Goal: Information Seeking & Learning: Learn about a topic

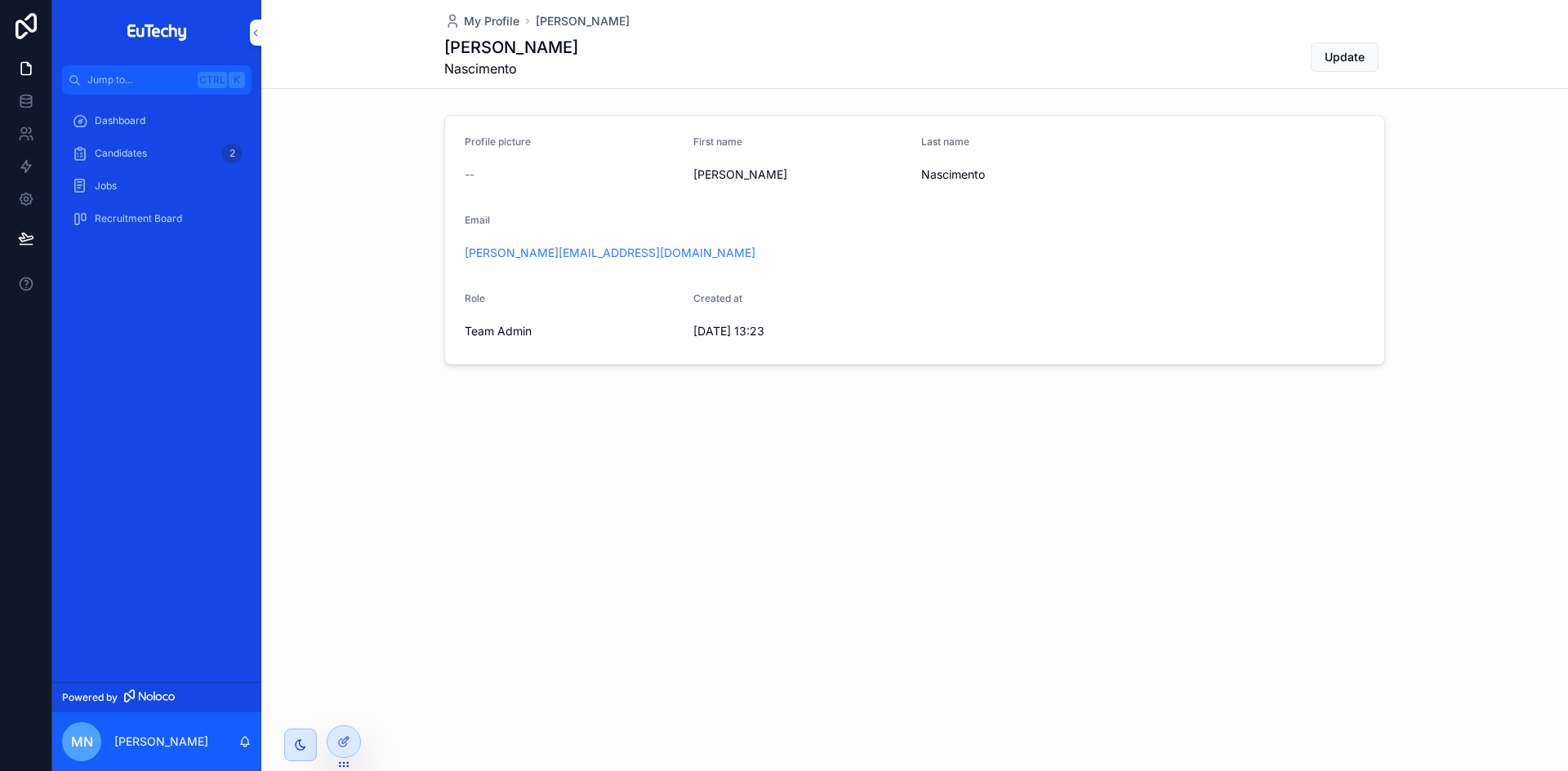
click at [115, 153] on span "Candidates" at bounding box center [121, 153] width 52 height 13
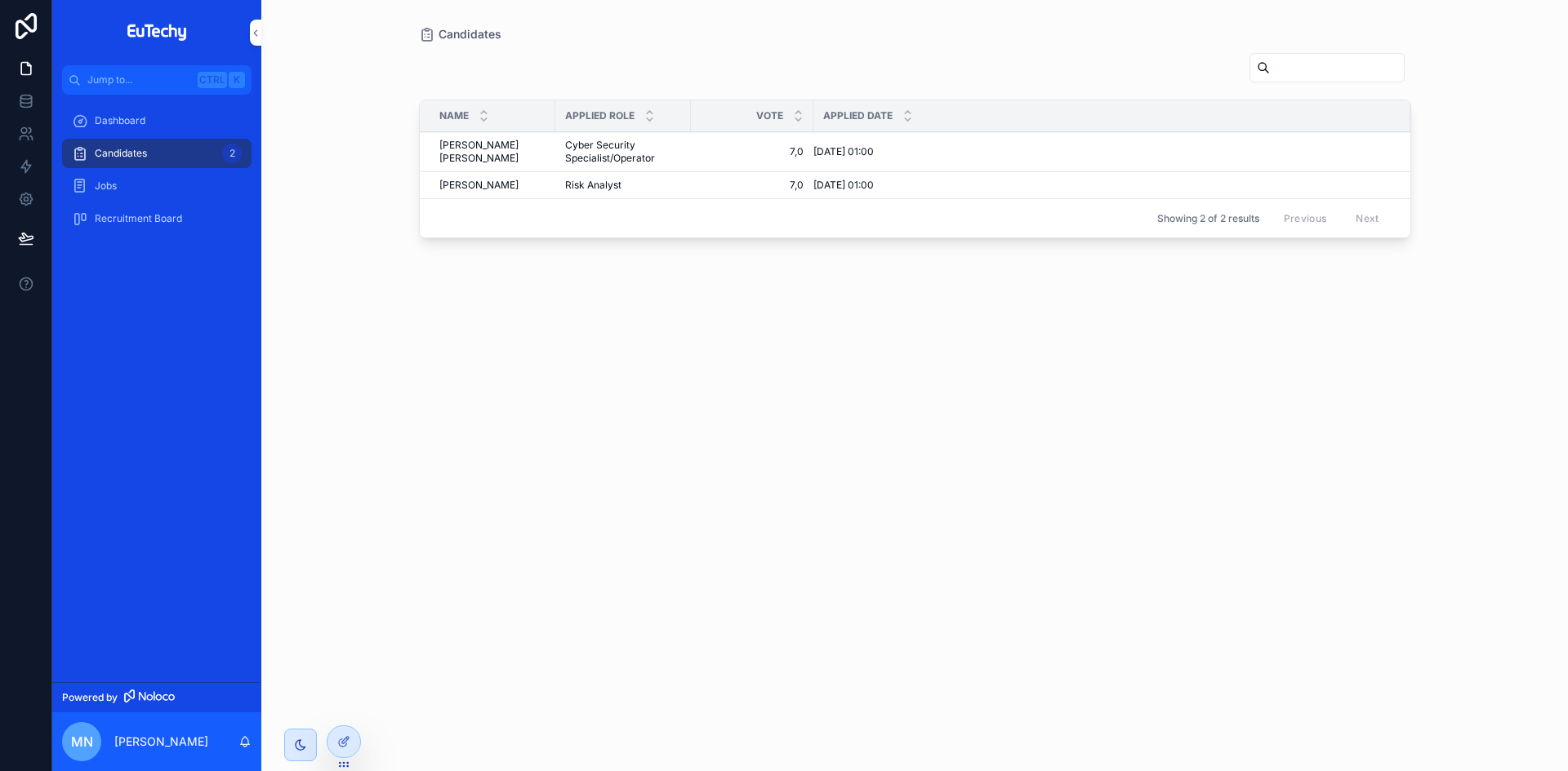
click at [592, 143] on span "Cyber Security Specialist/Operator" at bounding box center [623, 151] width 116 height 26
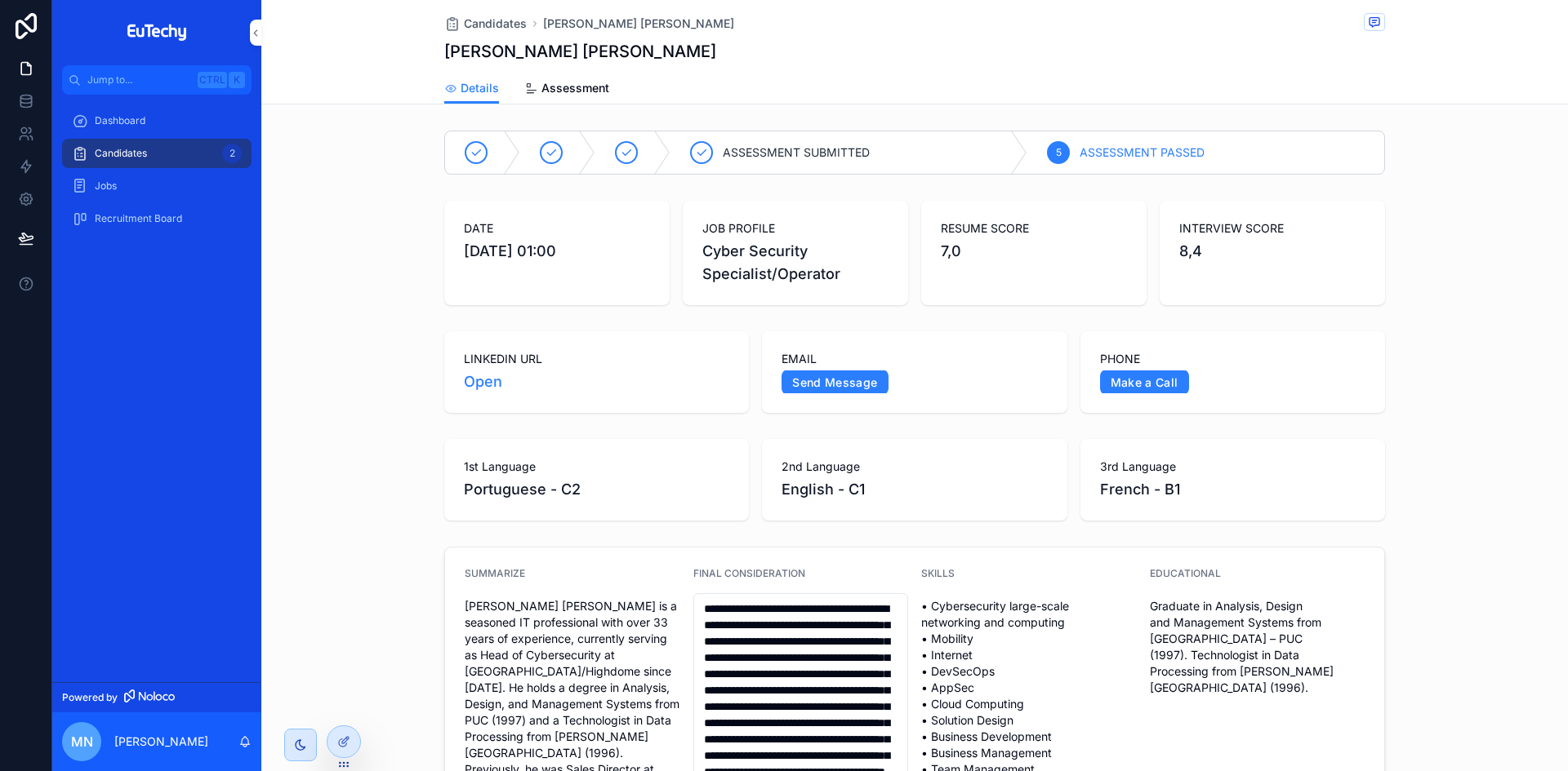
click at [546, 89] on span "Assessment" at bounding box center [575, 88] width 68 height 16
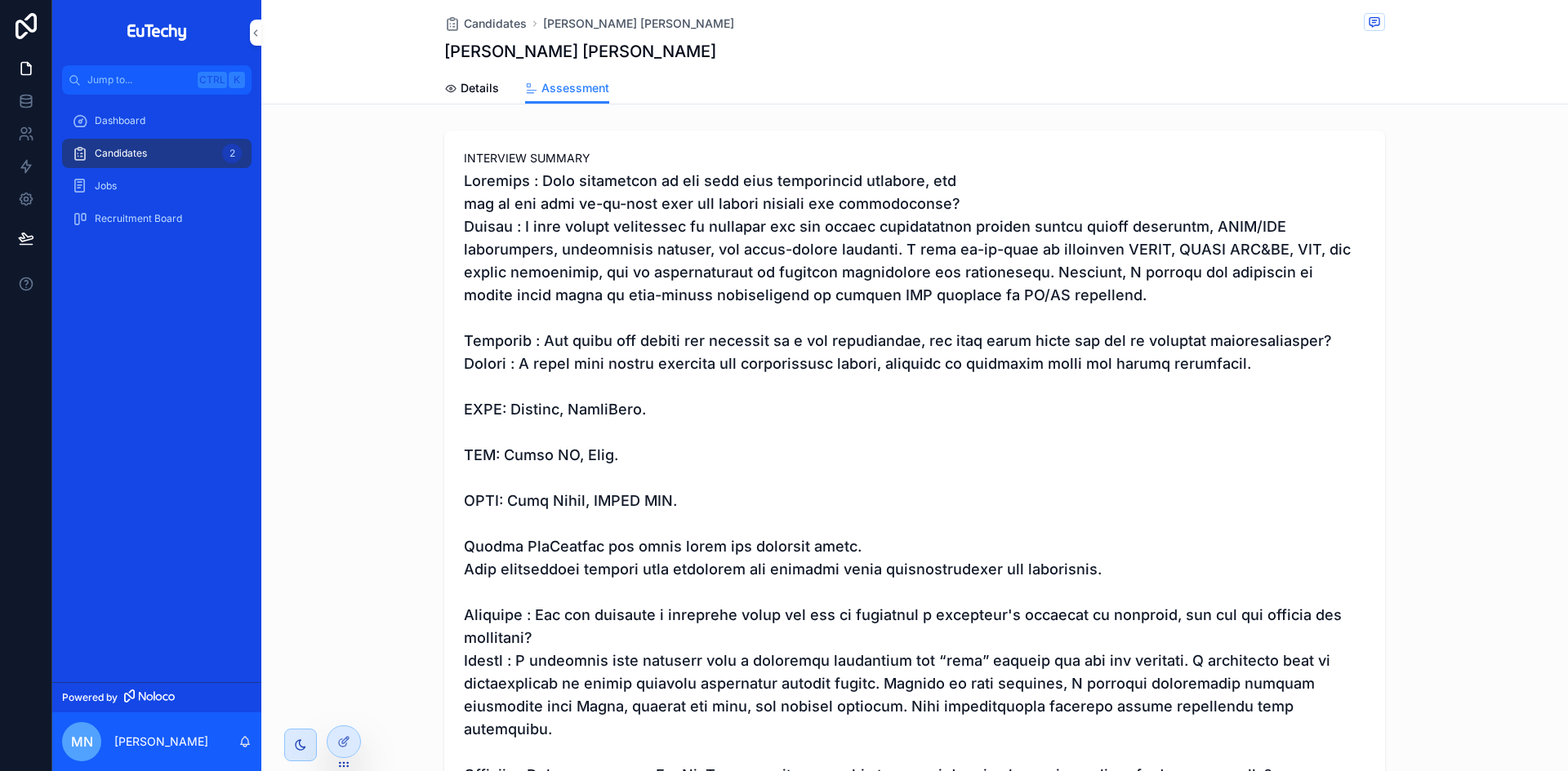
click at [133, 122] on span "Dashboard" at bounding box center [120, 120] width 50 height 13
